Goal: Task Accomplishment & Management: Manage account settings

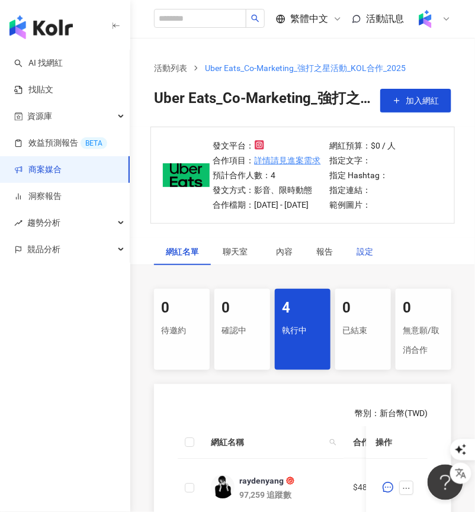
click at [361, 258] on div "設定" at bounding box center [365, 251] width 17 height 13
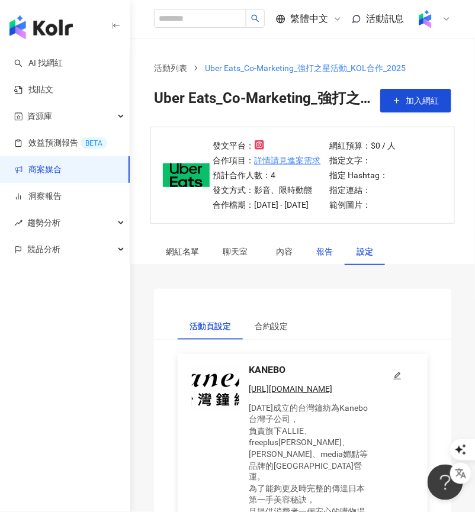
click at [321, 258] on div "報告" at bounding box center [324, 251] width 17 height 13
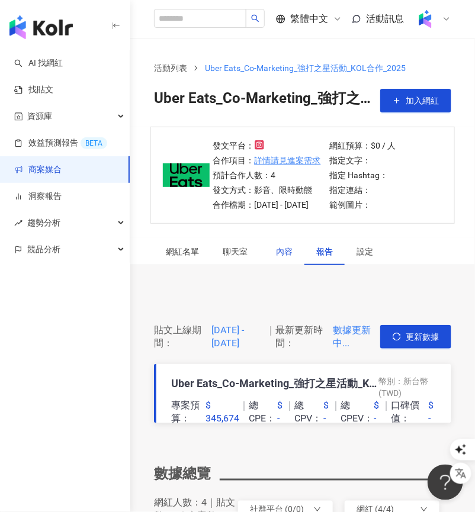
click at [290, 258] on div "內容" at bounding box center [284, 251] width 17 height 13
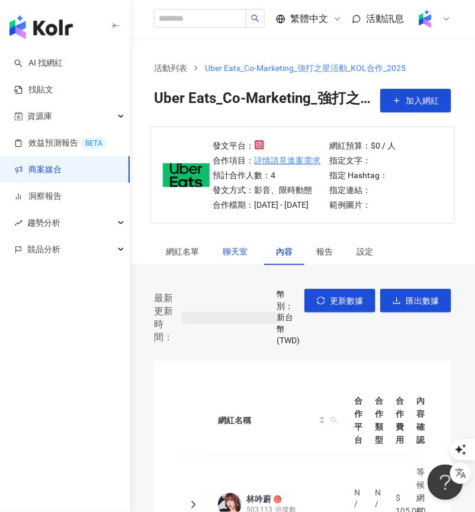
click at [242, 265] on div "發文平台： 合作項目： 詳情請見進案需求 預計合作人數：4 發文方式：影音、限時動態 合作檔期：2025/9/1 - 2025/11/30 網紅預算：$0 /…" at bounding box center [302, 518] width 345 height 783
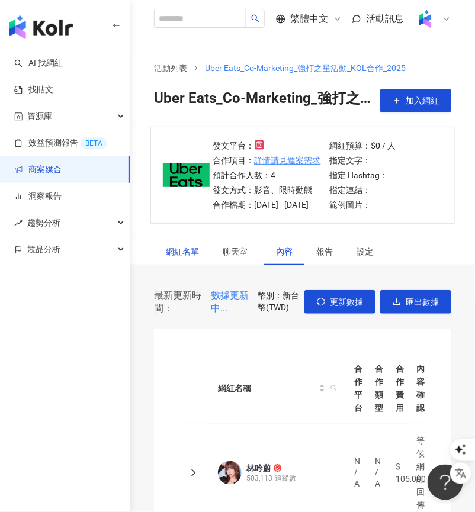
click at [180, 258] on div "網紅名單" at bounding box center [182, 251] width 33 height 13
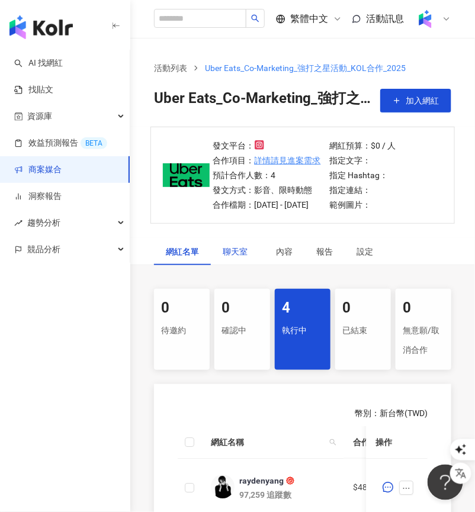
click at [225, 258] on div "聊天室" at bounding box center [238, 251] width 30 height 13
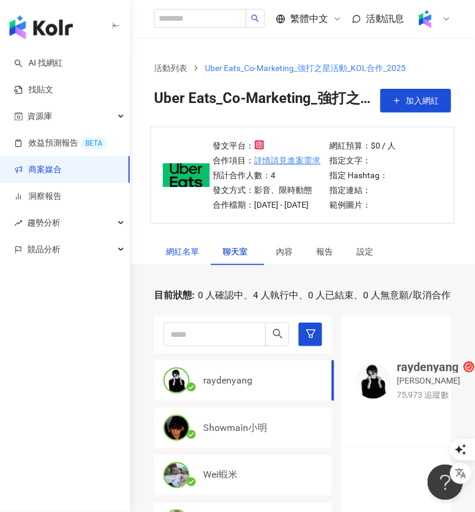
click at [175, 258] on div "網紅名單" at bounding box center [182, 251] width 33 height 13
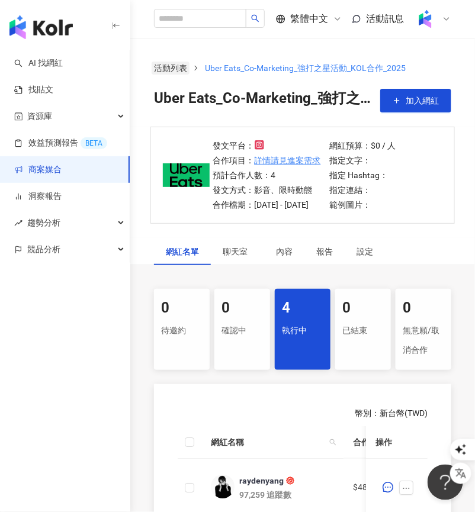
click at [174, 71] on link "活動列表" at bounding box center [171, 68] width 38 height 13
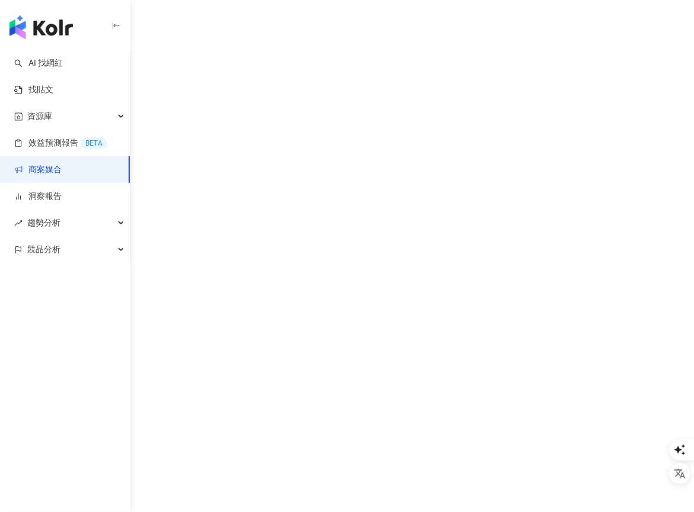
click at [472, 275] on div "AI 找網紅 找貼文 資源庫 效益預測報告 BETA 商案媒合 洞察報告 趨勢分析 競品分析" at bounding box center [347, 256] width 694 height 512
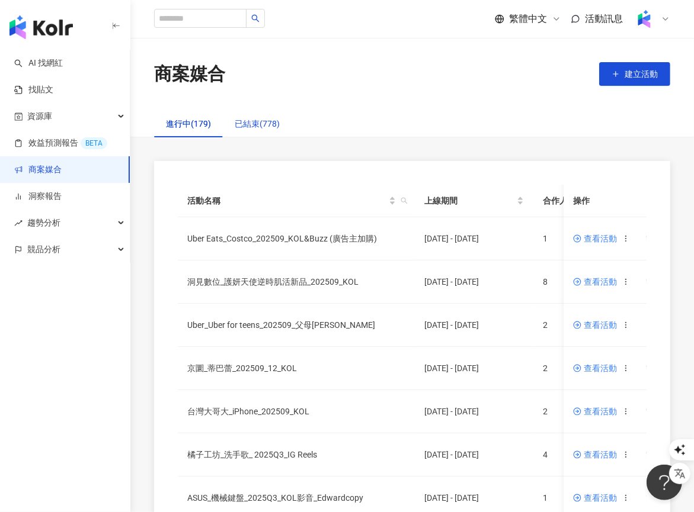
click at [259, 125] on div "已結束(778)" at bounding box center [257, 123] width 45 height 13
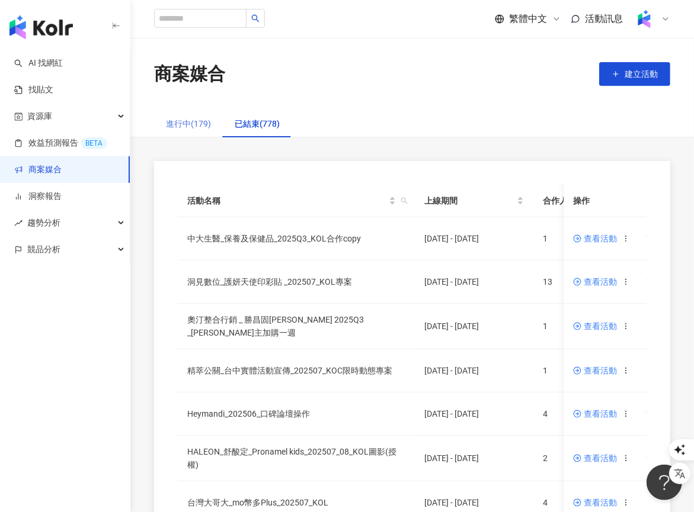
click at [207, 136] on div "進行中(179)" at bounding box center [188, 123] width 69 height 27
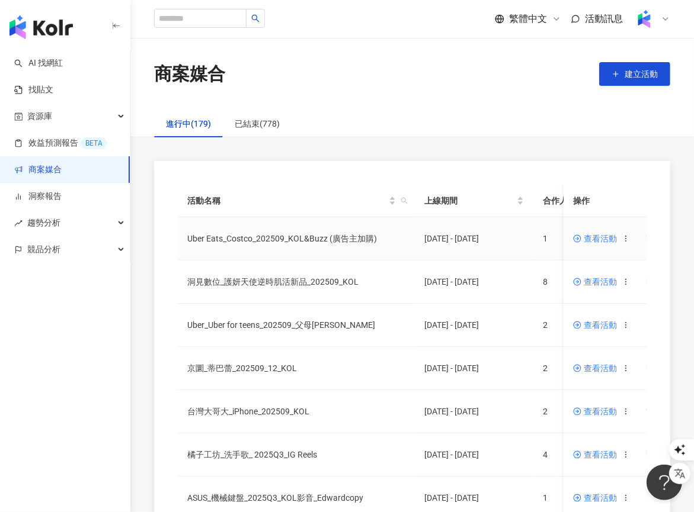
click at [475, 235] on span "查看活動" at bounding box center [595, 239] width 44 height 8
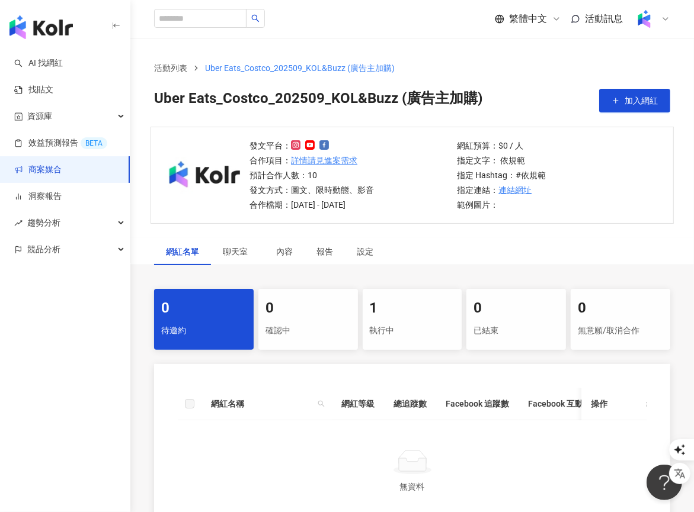
click at [395, 308] on div "1" at bounding box center [412, 309] width 85 height 20
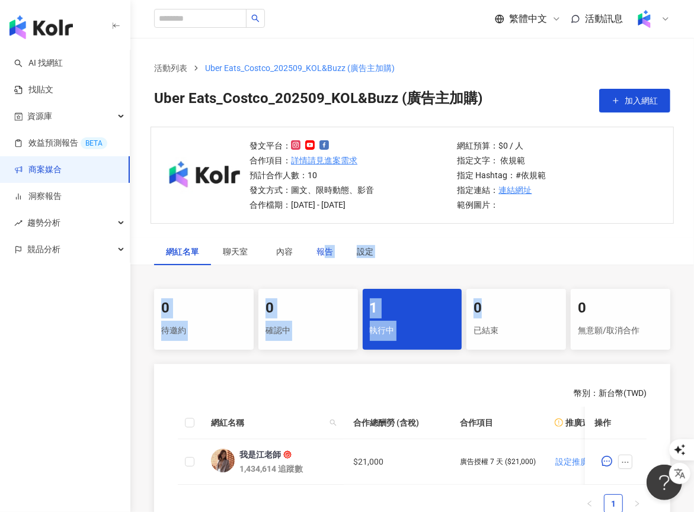
drag, startPoint x: 321, startPoint y: 248, endPoint x: 496, endPoint y: 315, distance: 188.3
click at [475, 315] on div "網紅名單 聊天室 內容 報告 設定 0 待邀約 0 確認中 1 執行中 0 已結束 0 無意願/取消合作 幣別 ： 新台幣 ( TWD ) 網紅名稱 合作總酬…" at bounding box center [411, 391] width 563 height 306
click at [438, 282] on div "網紅名單 聊天室 內容 報告 設定 0 待邀約 0 確認中 1 執行中 0 已結束 0 無意願/取消合作 幣別 ： 新台幣 ( TWD ) 網紅名稱 合作總酬…" at bounding box center [411, 391] width 563 height 306
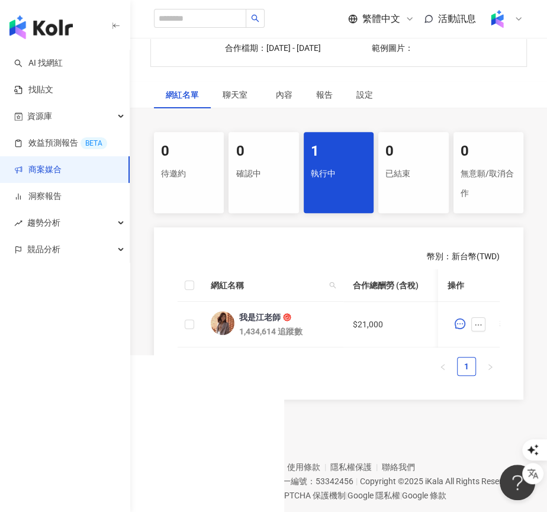
scroll to position [153, 0]
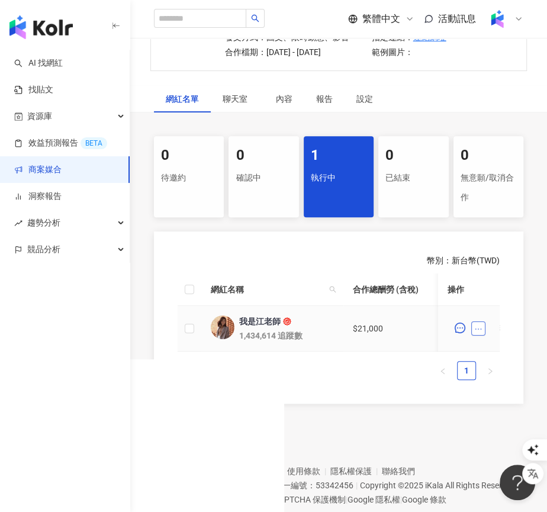
click at [475, 325] on icon "ellipsis" at bounding box center [479, 329] width 8 height 8
click at [377, 335] on td "$21,000" at bounding box center [397, 329] width 107 height 46
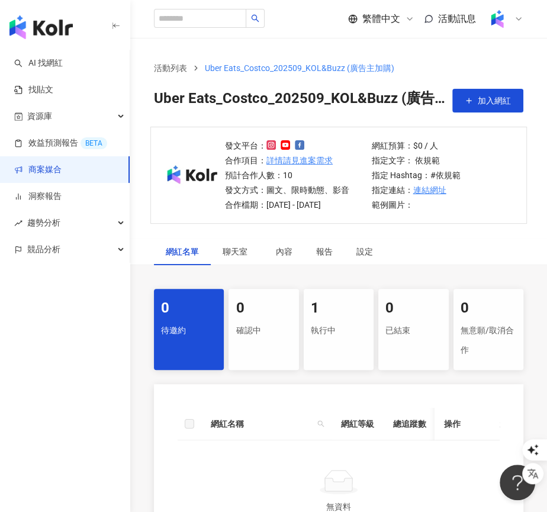
scroll to position [153, 0]
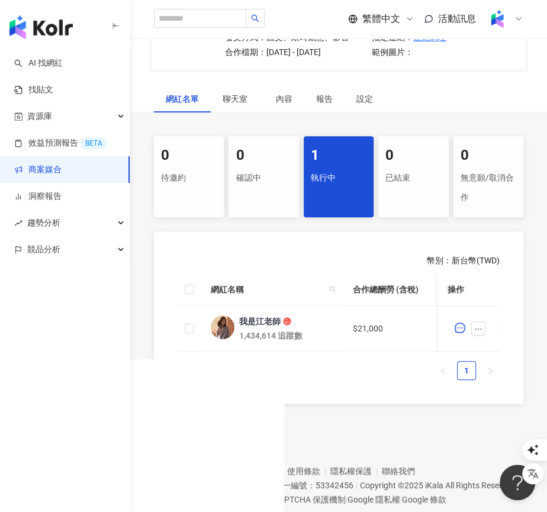
click at [401, 182] on div "已結束" at bounding box center [414, 178] width 56 height 20
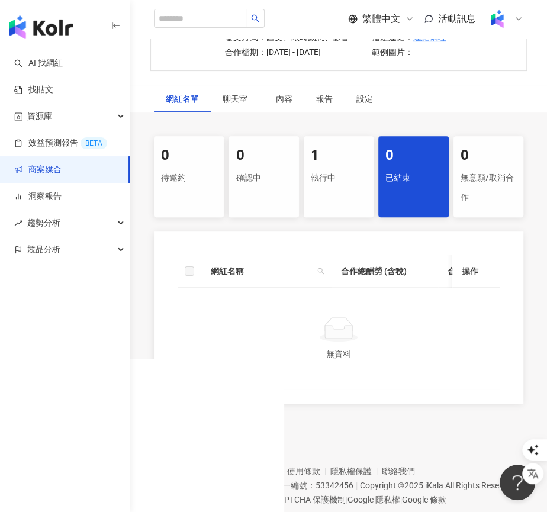
click at [332, 178] on div "執行中" at bounding box center [339, 178] width 56 height 20
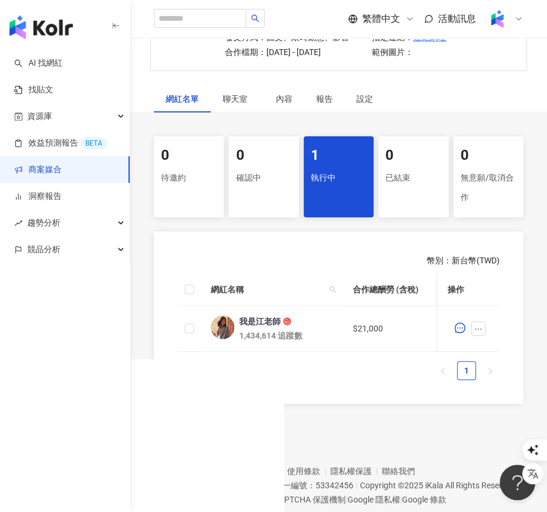
click at [475, 168] on div "無意願/取消合作" at bounding box center [489, 188] width 56 height 40
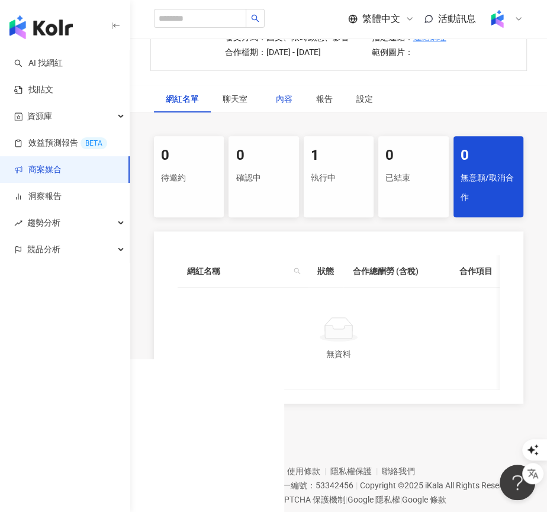
click at [287, 102] on div "內容" at bounding box center [284, 98] width 17 height 13
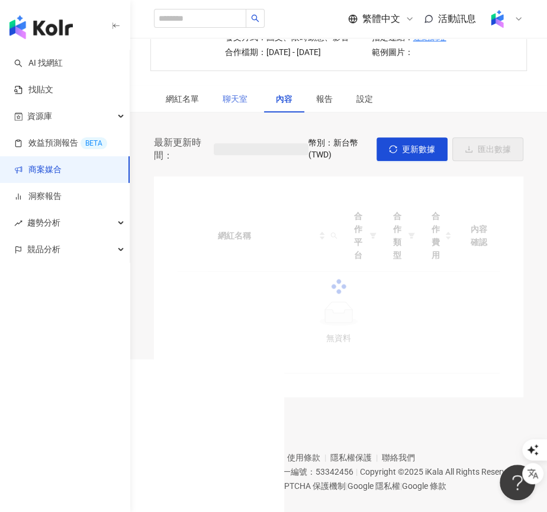
scroll to position [148, 0]
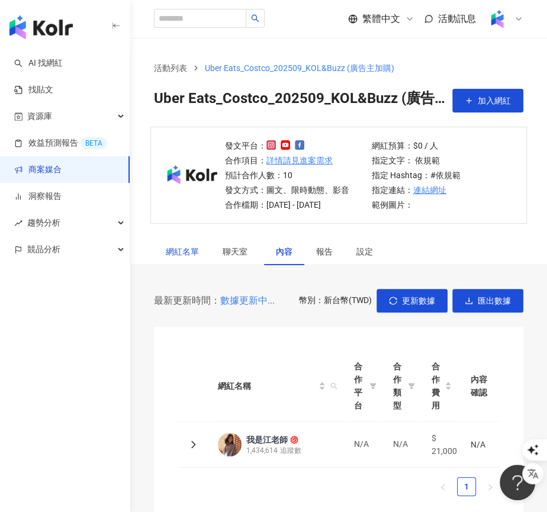
click at [168, 248] on div "網紅名單" at bounding box center [182, 251] width 33 height 13
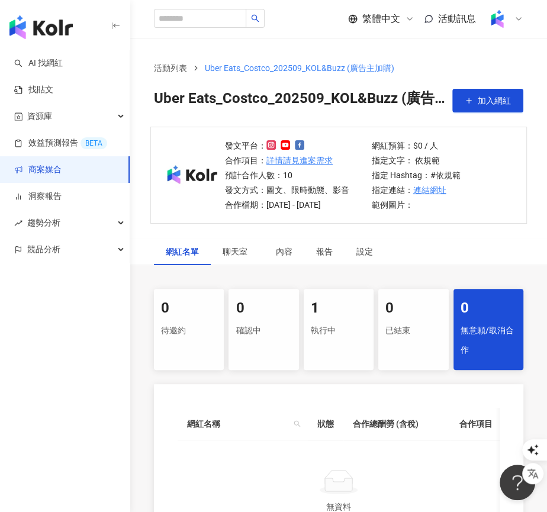
click at [331, 321] on div "執行中" at bounding box center [339, 331] width 56 height 20
